Goal: Find contact information: Find contact information

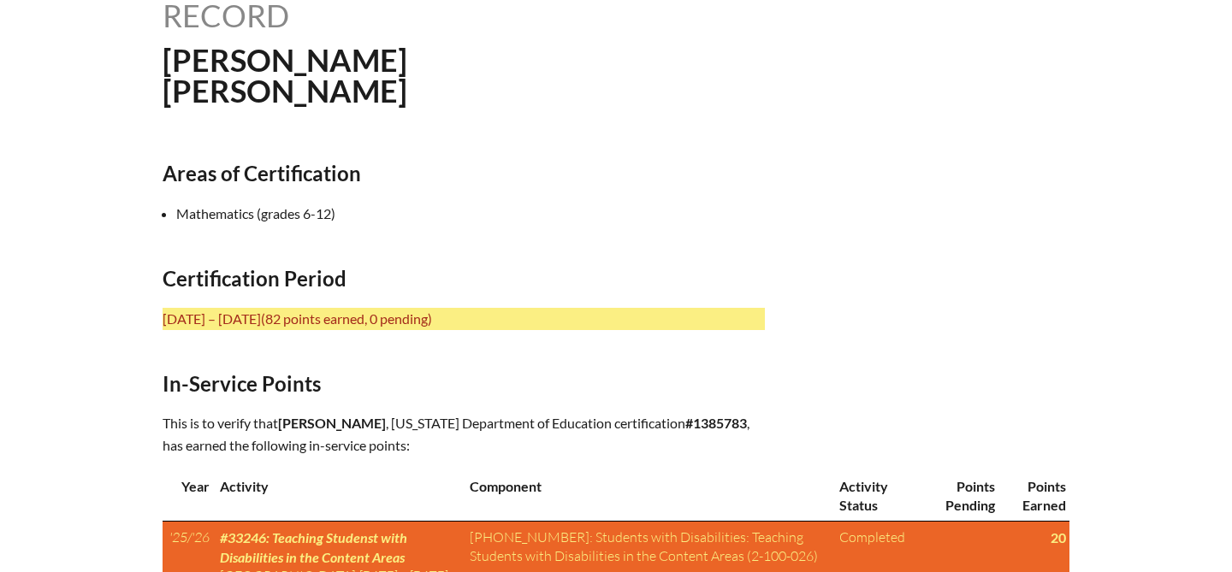
scroll to position [496, 0]
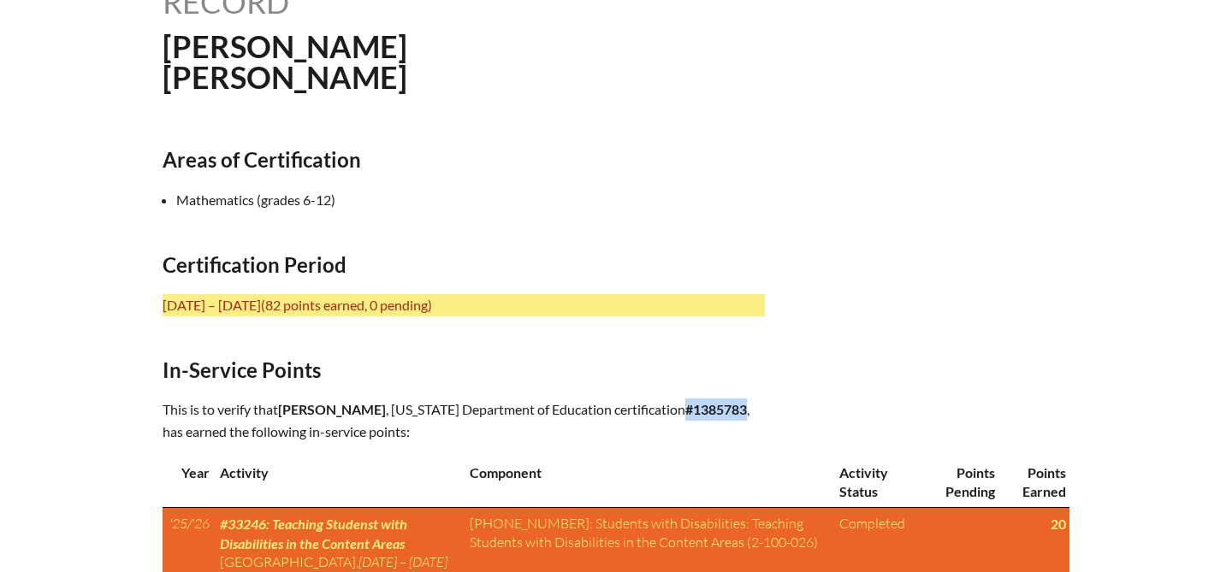
drag, startPoint x: 745, startPoint y: 409, endPoint x: 686, endPoint y: 405, distance: 59.2
click at [686, 405] on b "#1385783" at bounding box center [716, 409] width 62 height 16
copy b "#1385783"
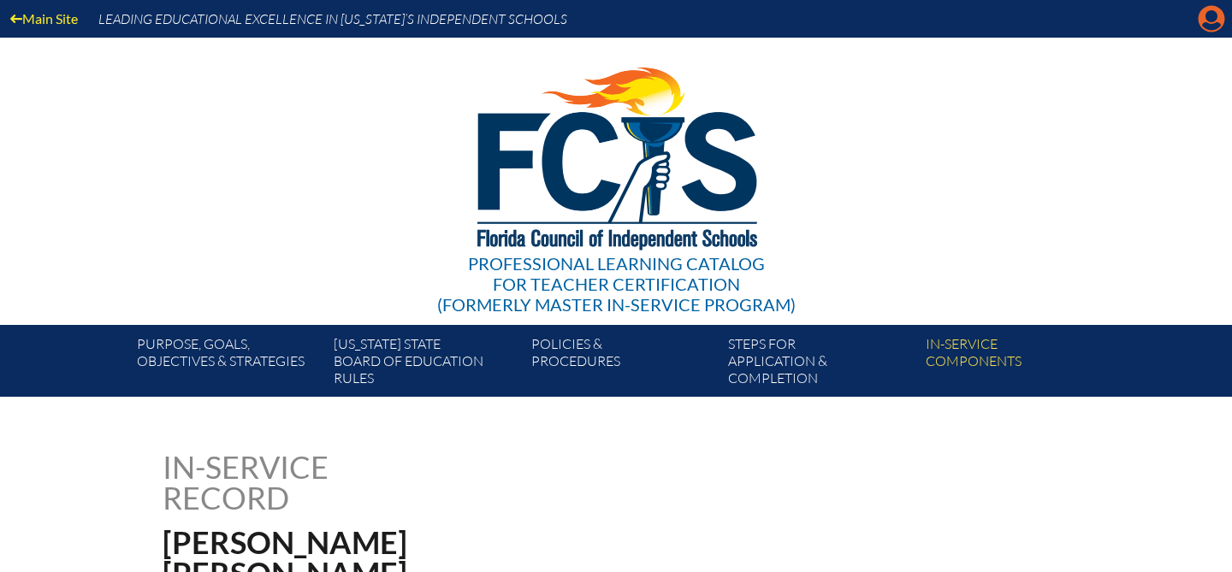
click at [1217, 27] on icon "Manage account" at bounding box center [1211, 18] width 27 height 27
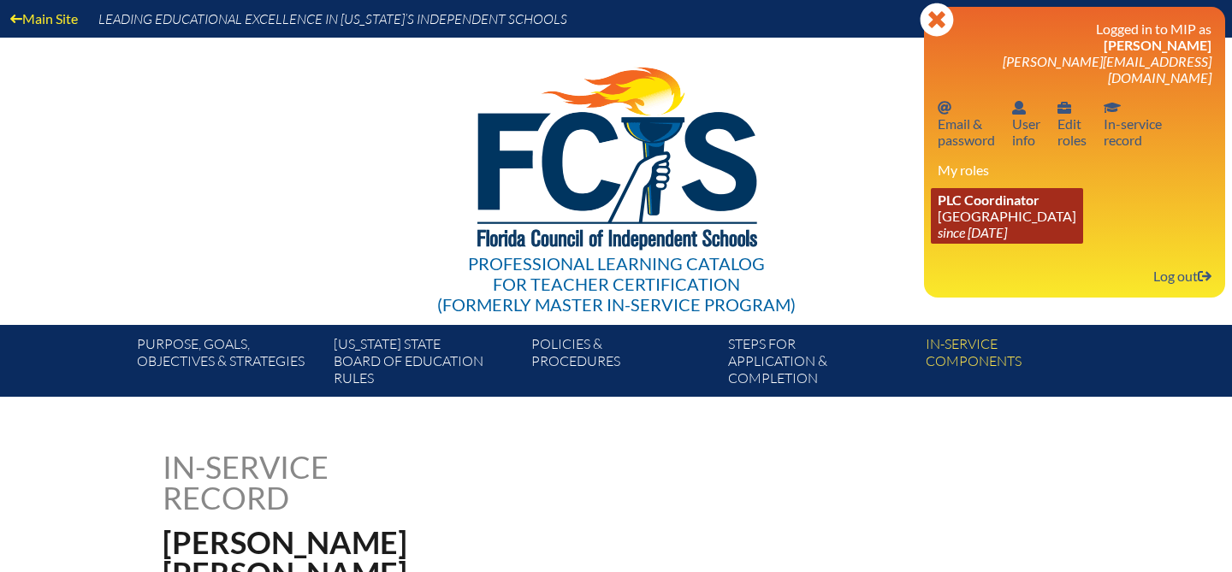
click at [987, 210] on link "PLC Coordinator [GEOGRAPHIC_DATA] since [DATE]" at bounding box center [1007, 216] width 152 height 56
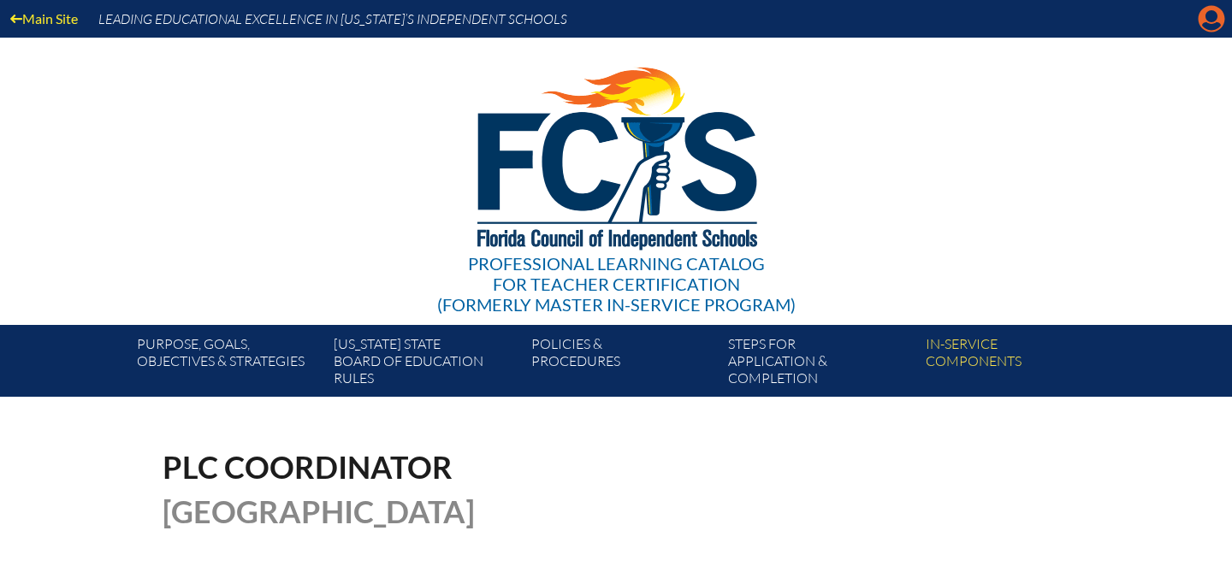
click at [1207, 27] on icon "Manage account" at bounding box center [1211, 18] width 27 height 27
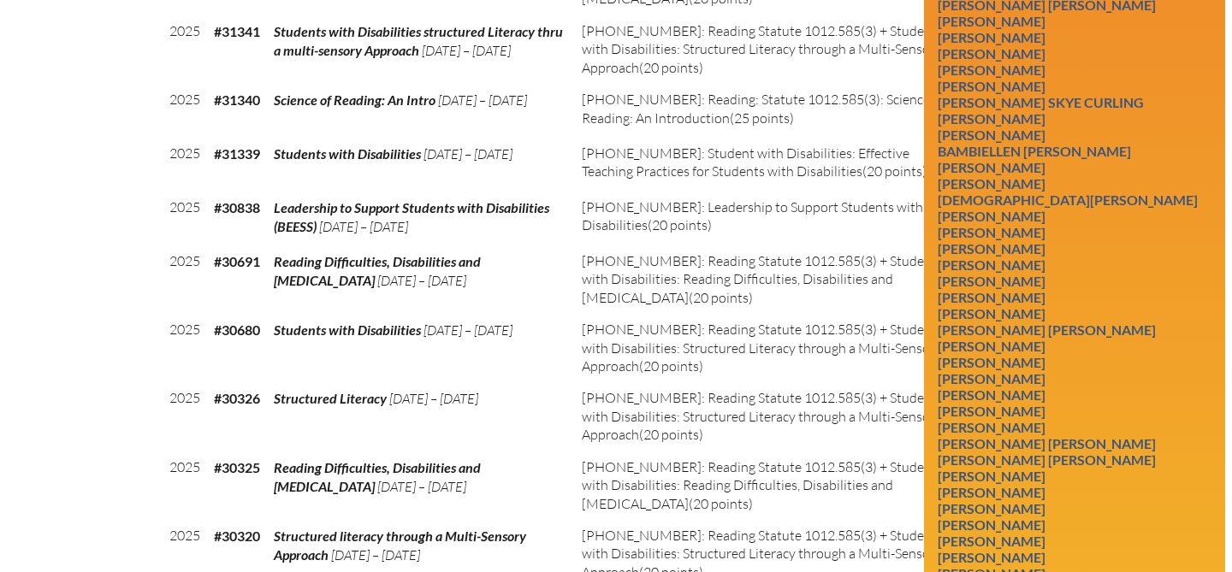
scroll to position [1122, 0]
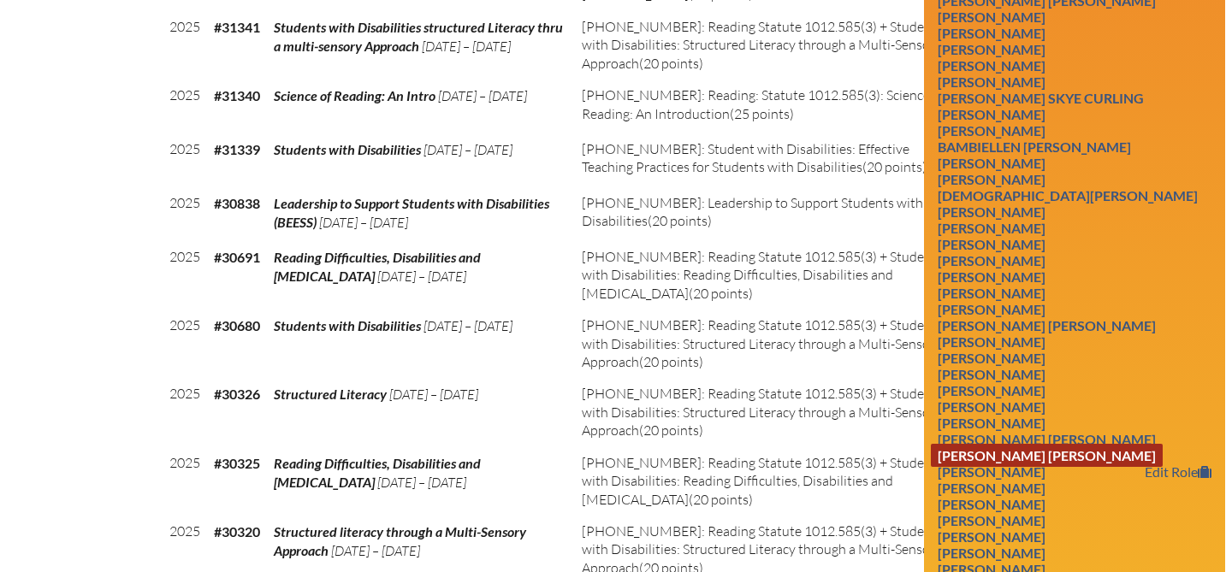
click at [1008, 467] on link "Amy Barnett Hudgins" at bounding box center [1047, 455] width 232 height 23
